Goal: Transaction & Acquisition: Purchase product/service

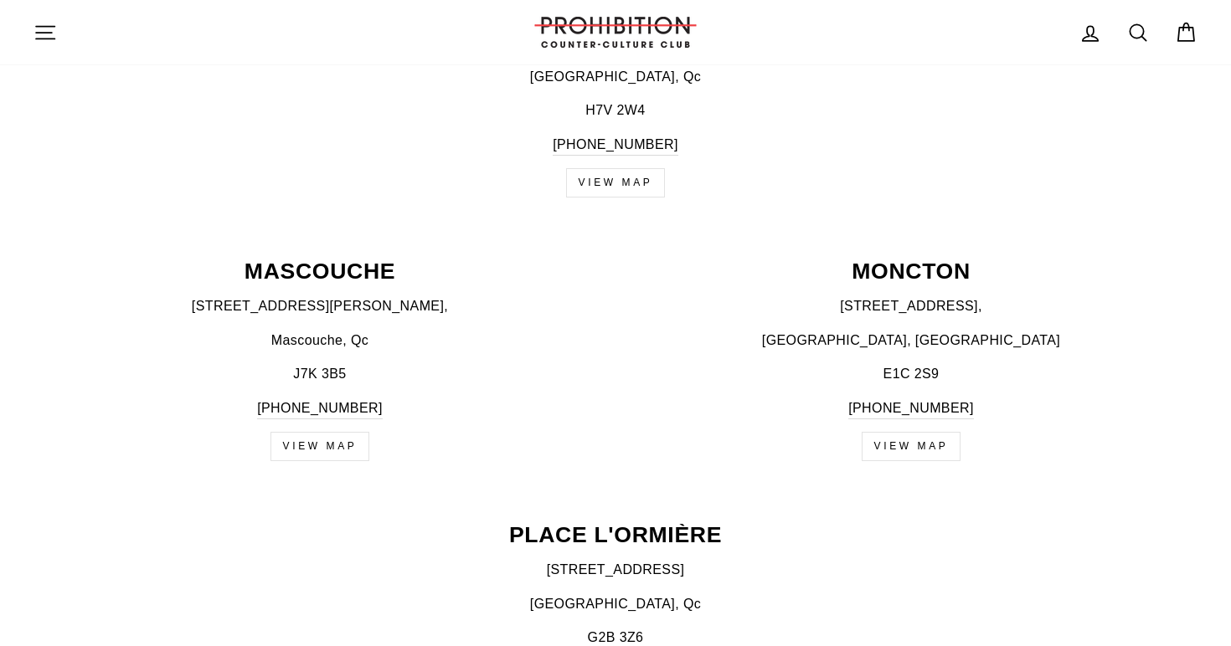
scroll to position [1605, 0]
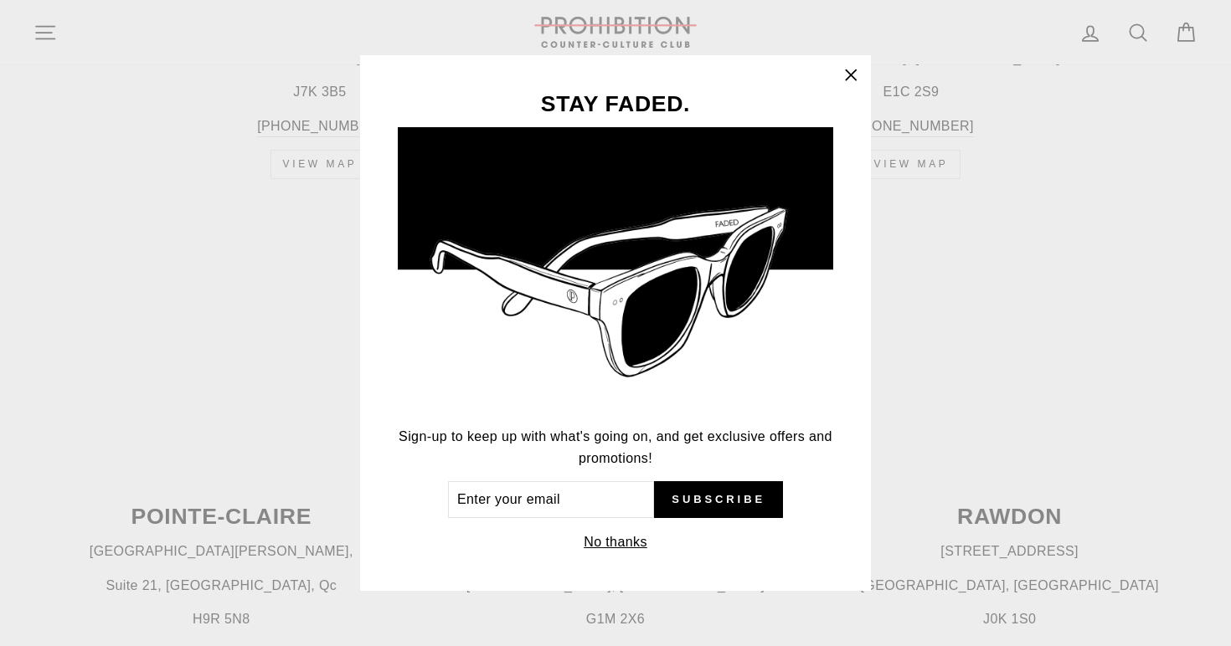
click at [845, 79] on icon "button" at bounding box center [850, 75] width 23 height 23
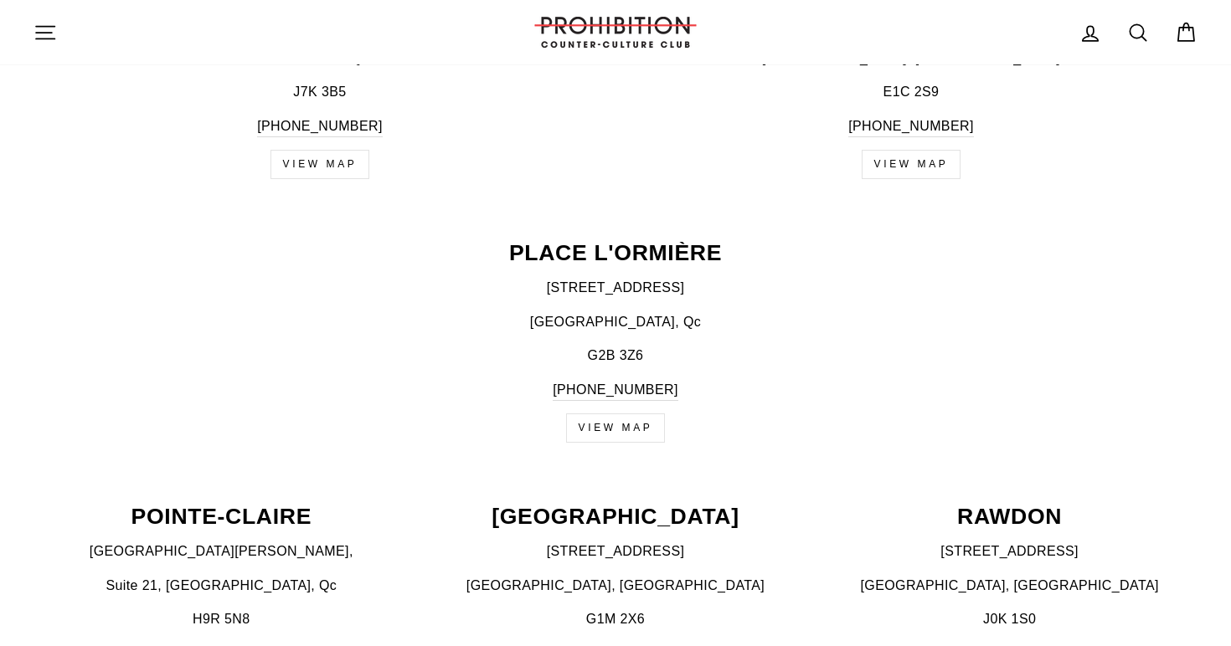
click at [43, 25] on icon "button" at bounding box center [44, 32] width 23 height 23
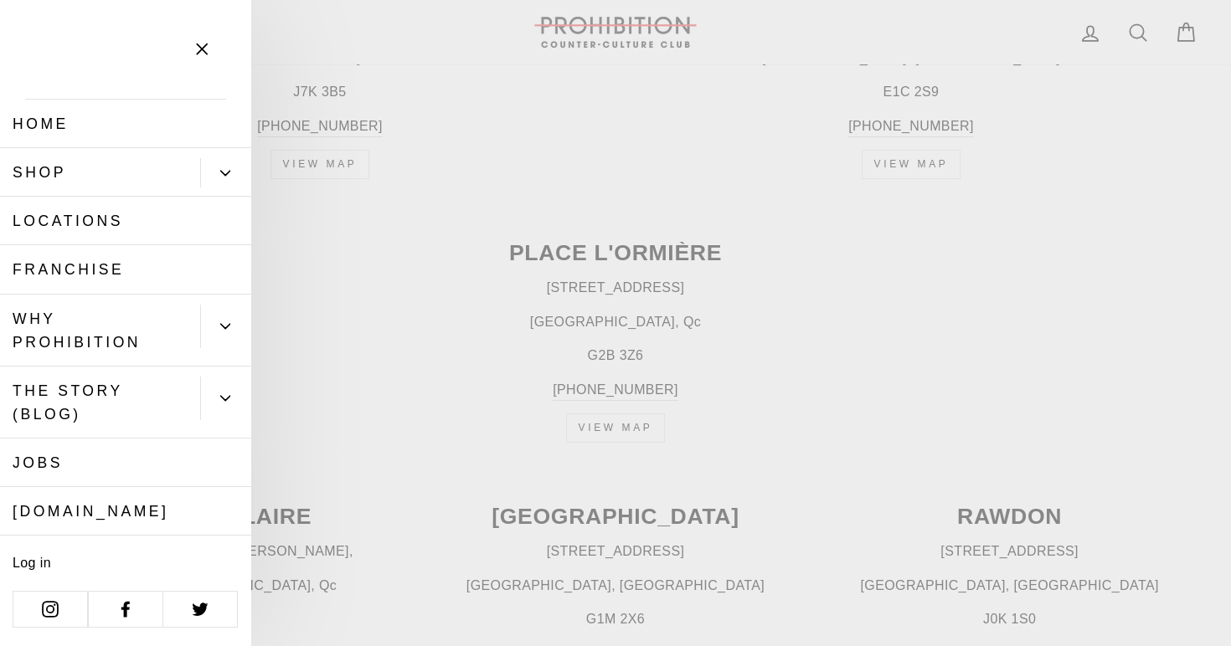
click at [226, 171] on icon "Primary" at bounding box center [225, 173] width 10 height 10
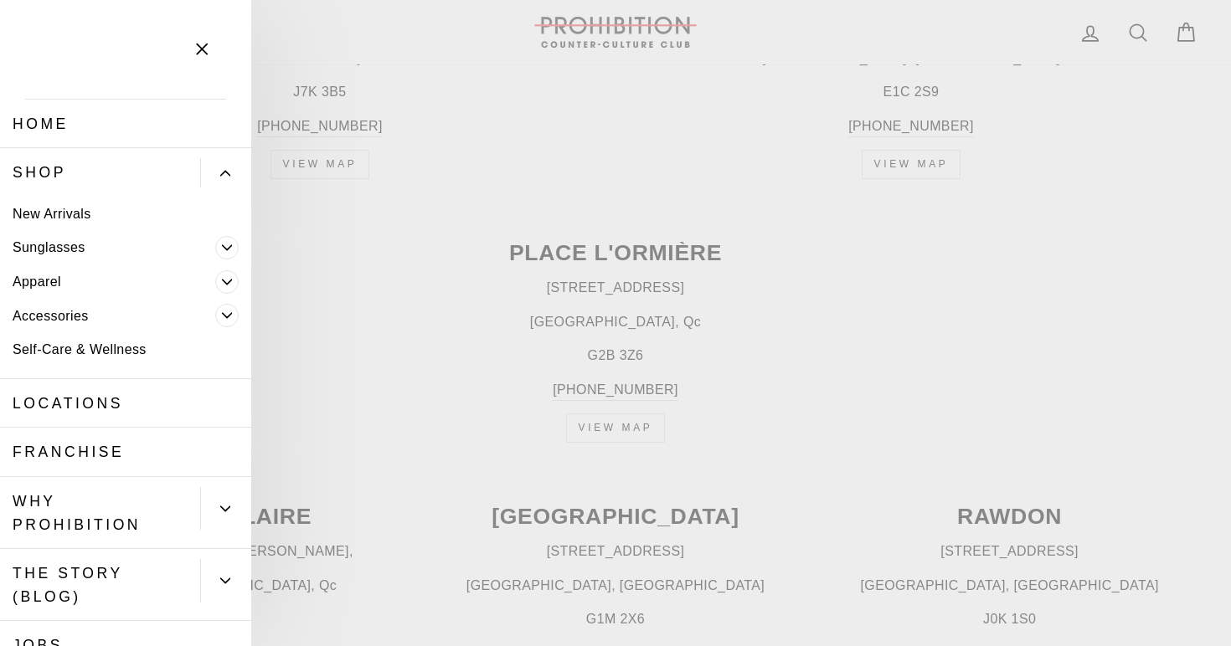
click at [218, 321] on span "Primary" at bounding box center [226, 315] width 23 height 23
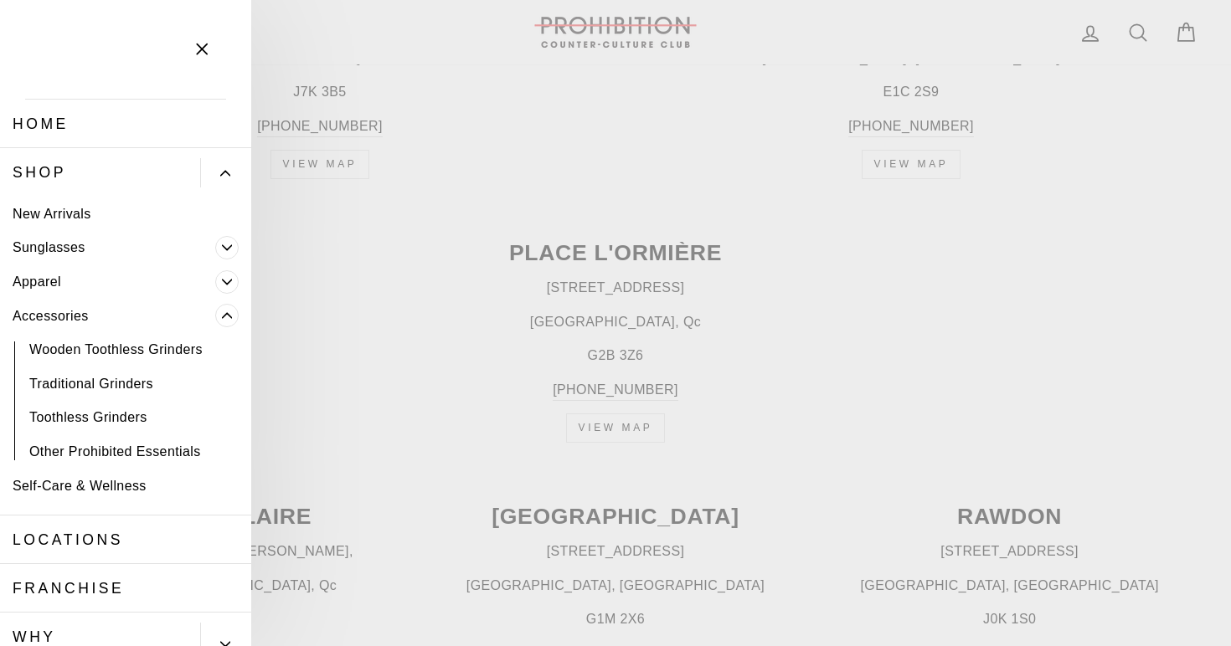
click at [65, 312] on link "Accessories" at bounding box center [107, 316] width 215 height 34
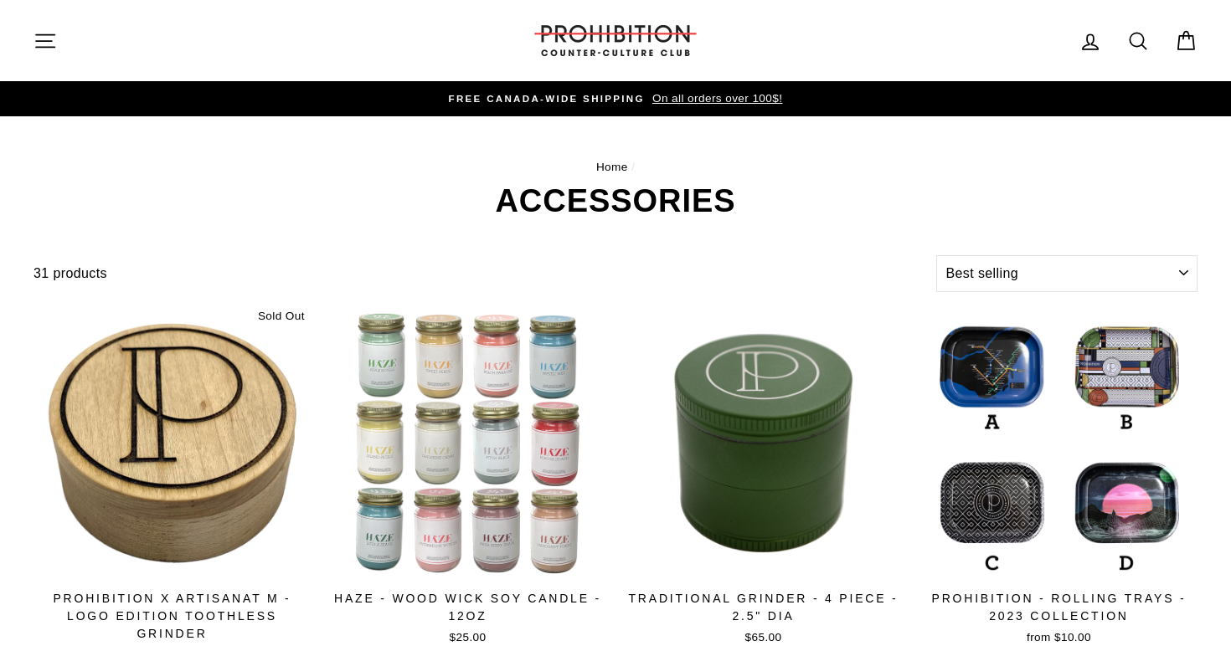
select select "best-selling"
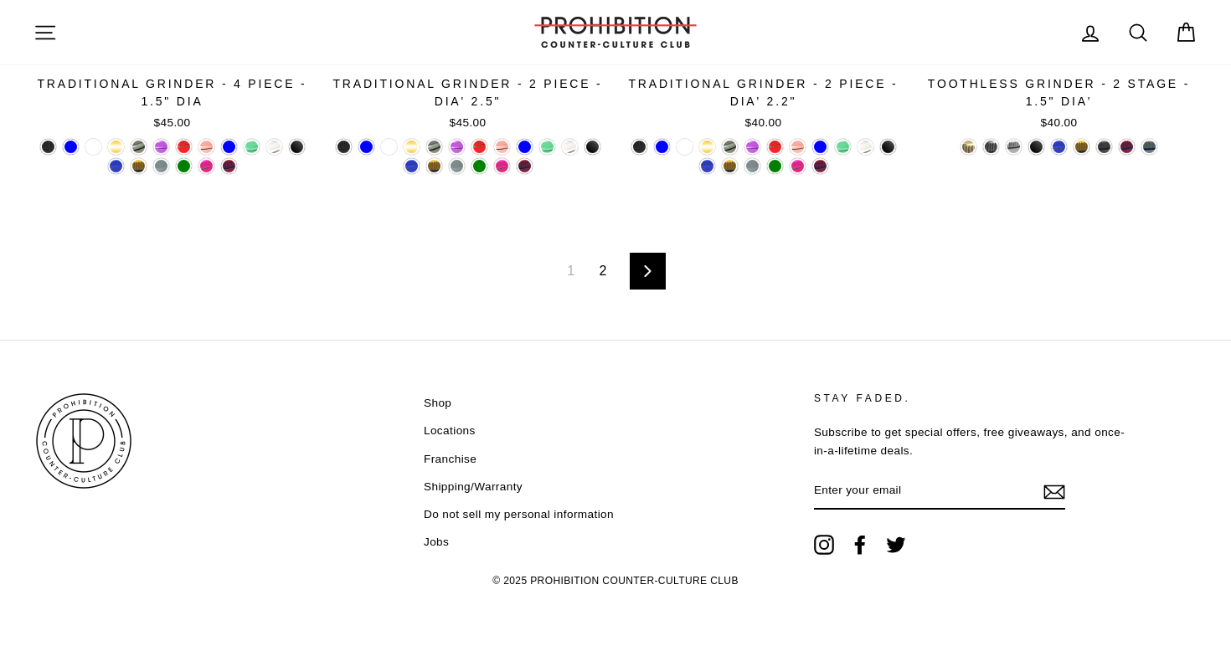
scroll to position [2890, 0]
click at [604, 287] on div "1 2 Next" at bounding box center [615, 271] width 1164 height 137
click at [604, 275] on link "2" at bounding box center [603, 272] width 28 height 27
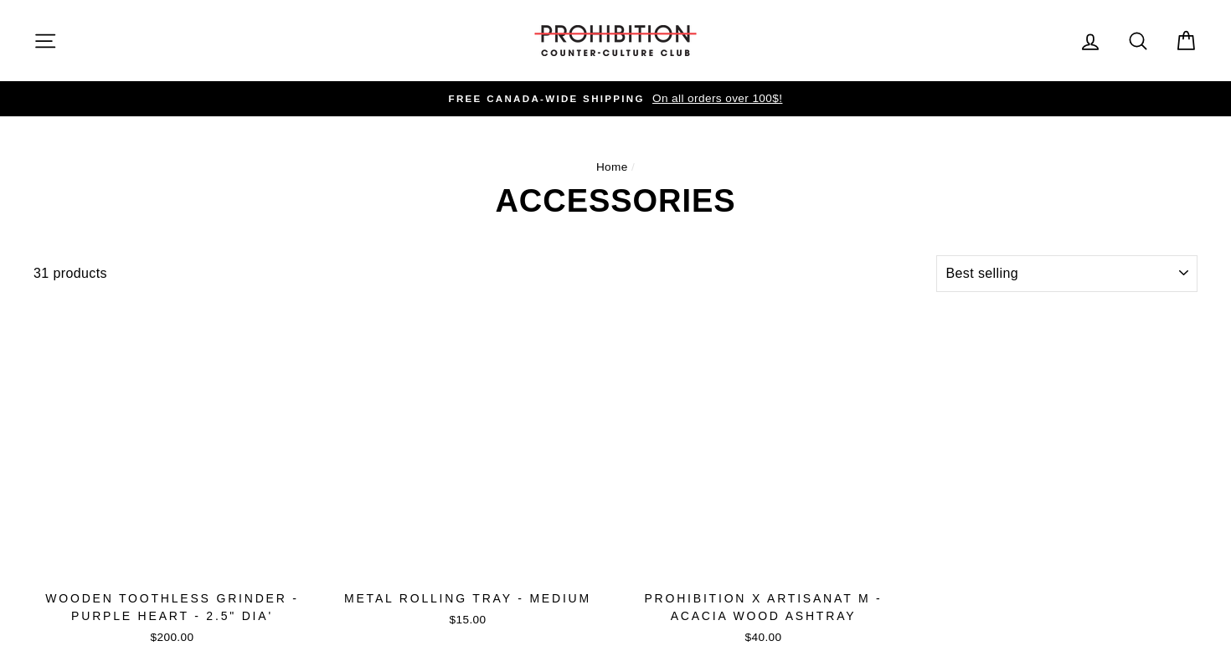
select select "best-selling"
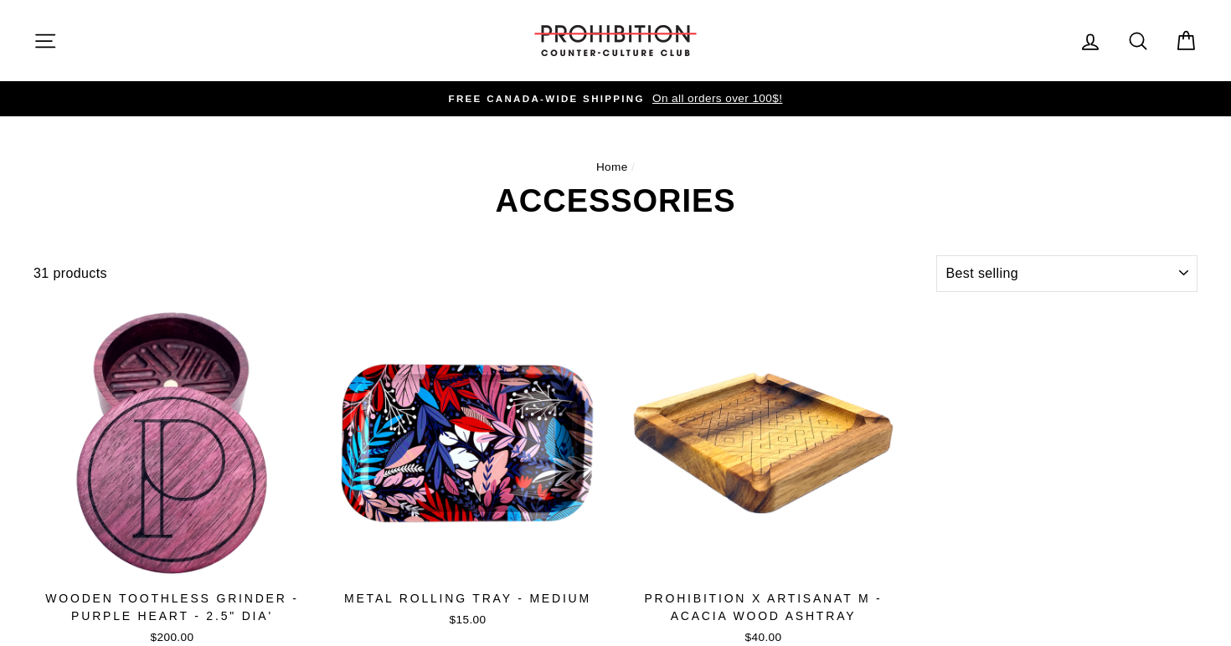
click at [47, 39] on icon "button" at bounding box center [44, 40] width 23 height 23
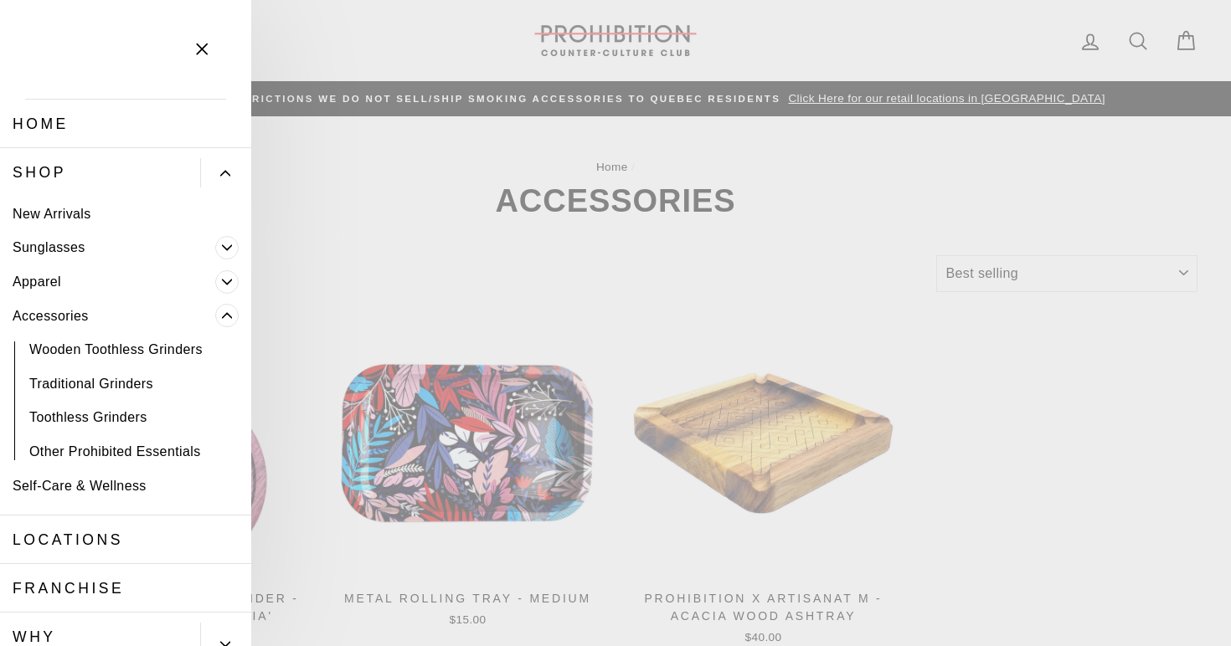
click at [964, 204] on main "Home / ACCESSORIES Filter 31 products Sort Sort Featured Best selling Alphabeti…" at bounding box center [615, 464] width 1231 height 697
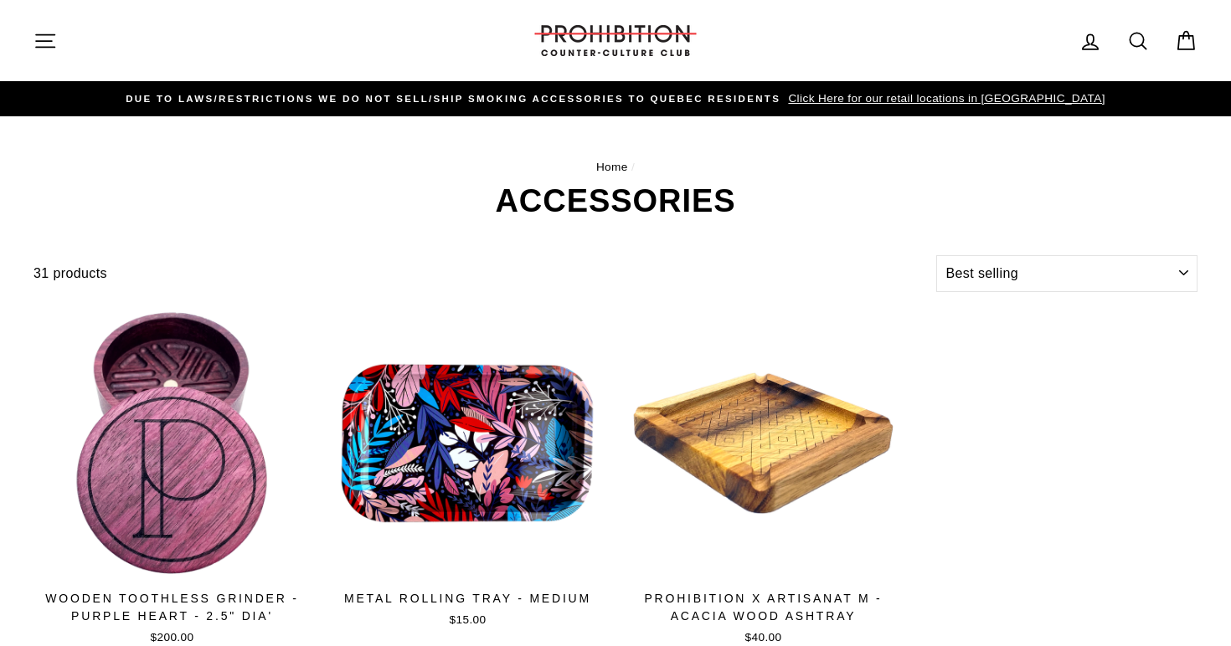
click at [1127, 45] on icon at bounding box center [1137, 40] width 23 height 23
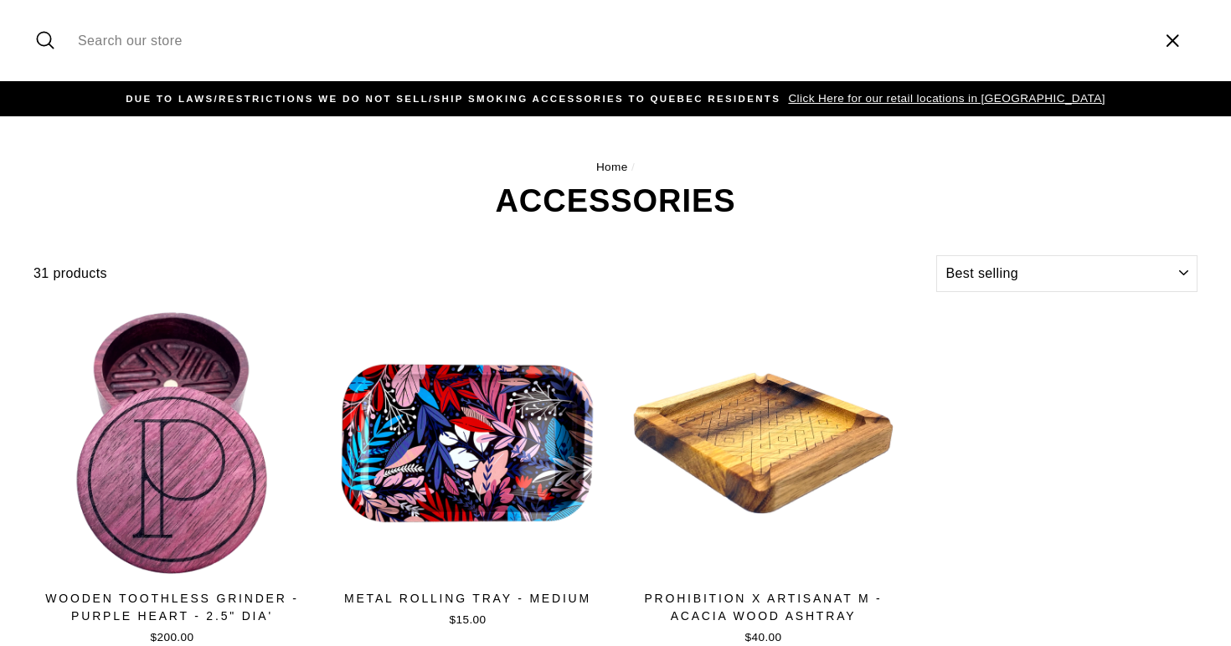
click at [984, 59] on input "Search our store" at bounding box center [607, 41] width 1077 height 56
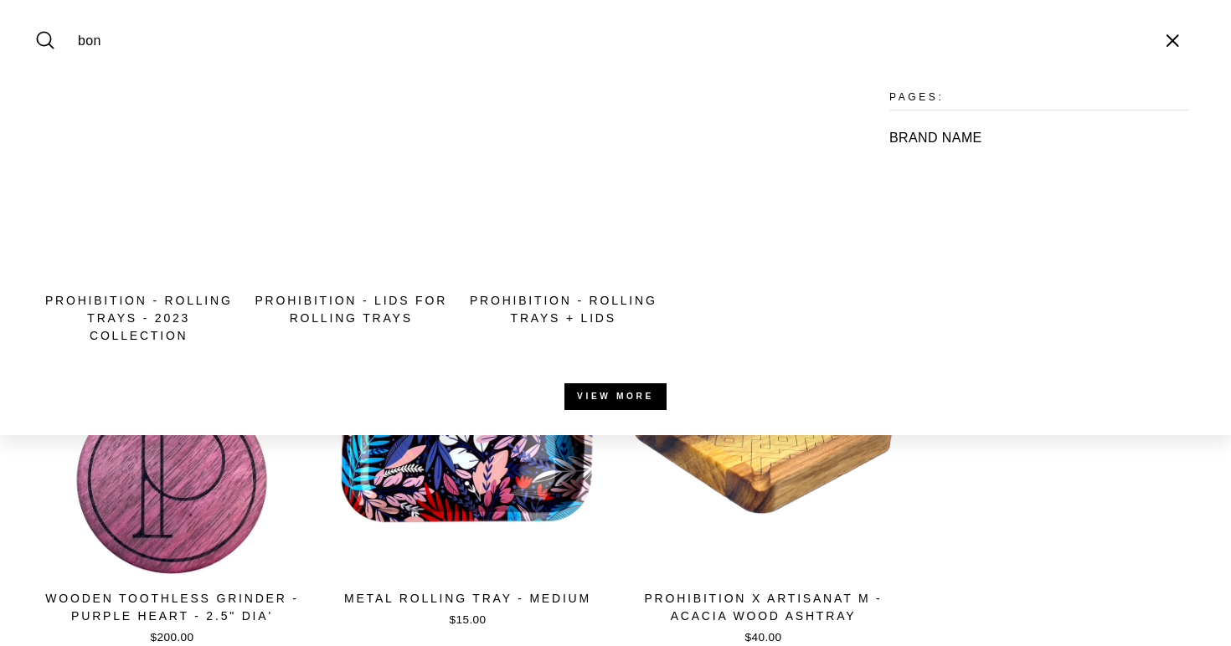
type input "bong"
